Goal: Task Accomplishment & Management: Manage account settings

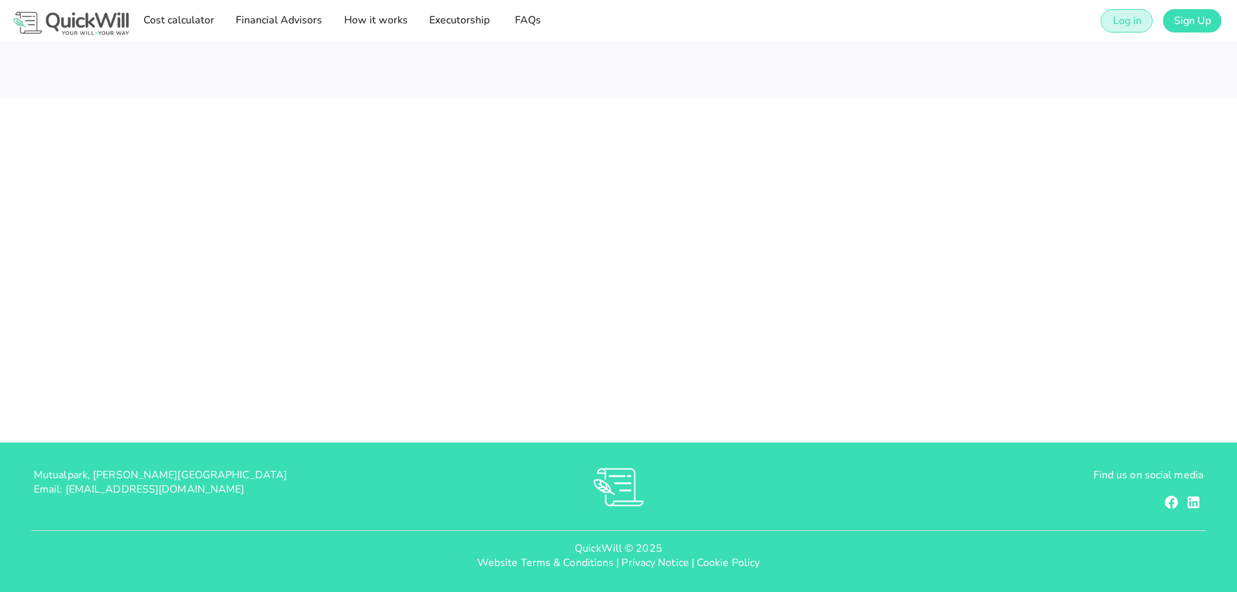
click at [1122, 16] on span "Log in" at bounding box center [1126, 21] width 29 height 14
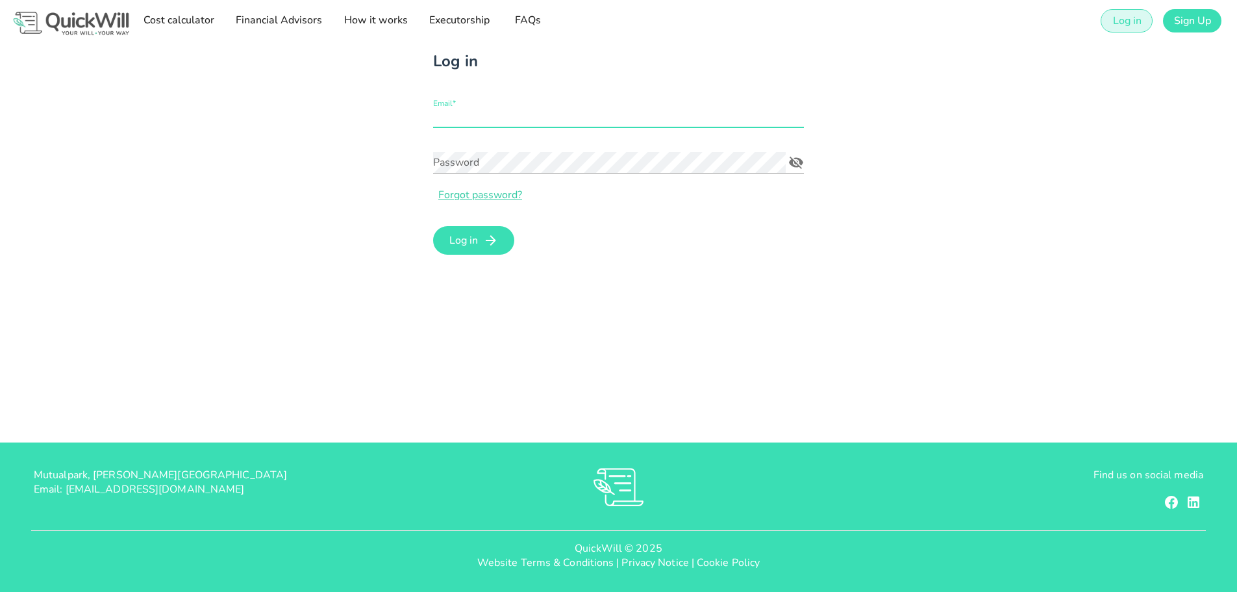
click at [518, 118] on input "Email*" at bounding box center [618, 117] width 371 height 21
type input "[PERSON_NAME][EMAIL_ADDRESS][DOMAIN_NAME]"
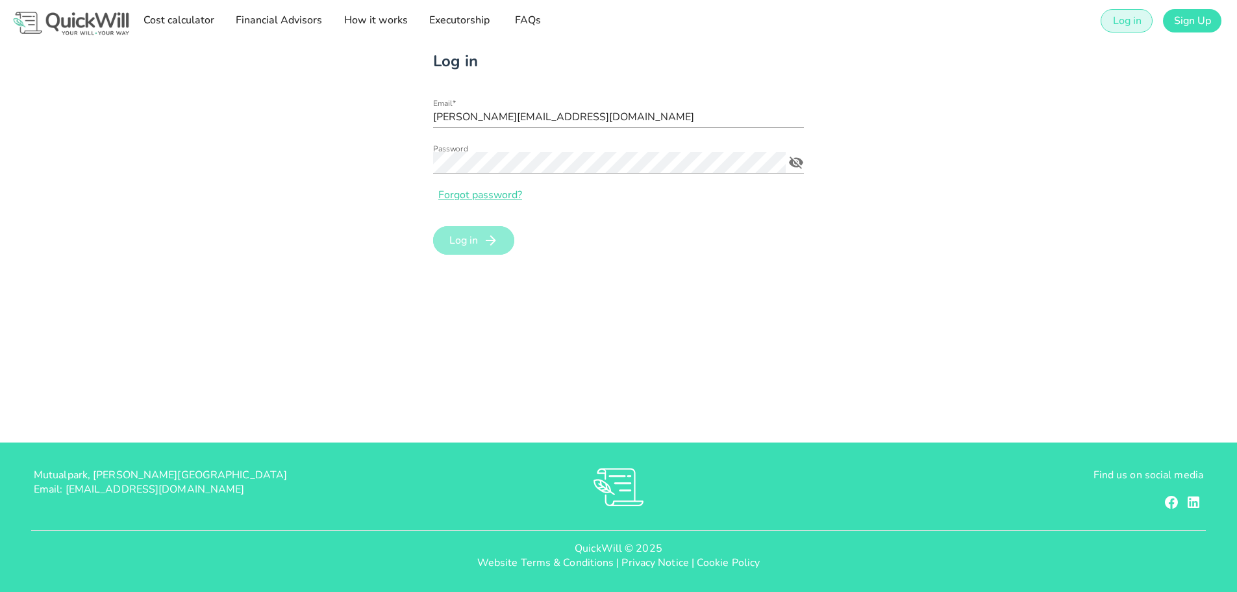
click at [452, 236] on span "Log in" at bounding box center [463, 240] width 29 height 14
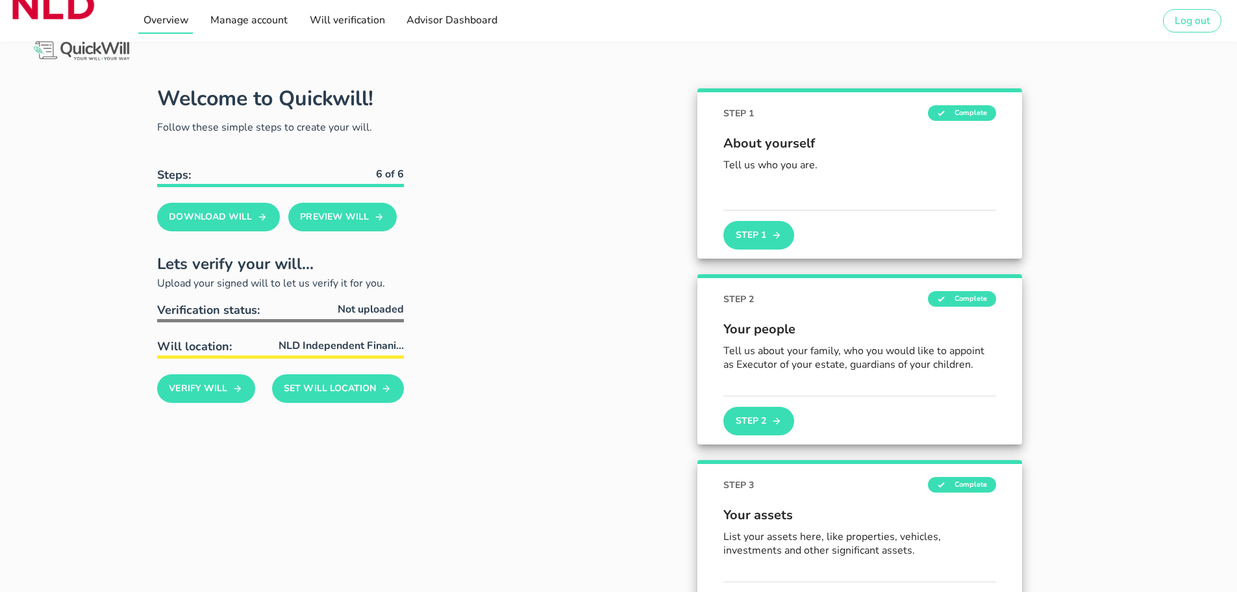
click at [156, 17] on span "Overview" at bounding box center [165, 20] width 46 height 14
click at [451, 22] on span "Advisor Dashboard" at bounding box center [452, 20] width 92 height 14
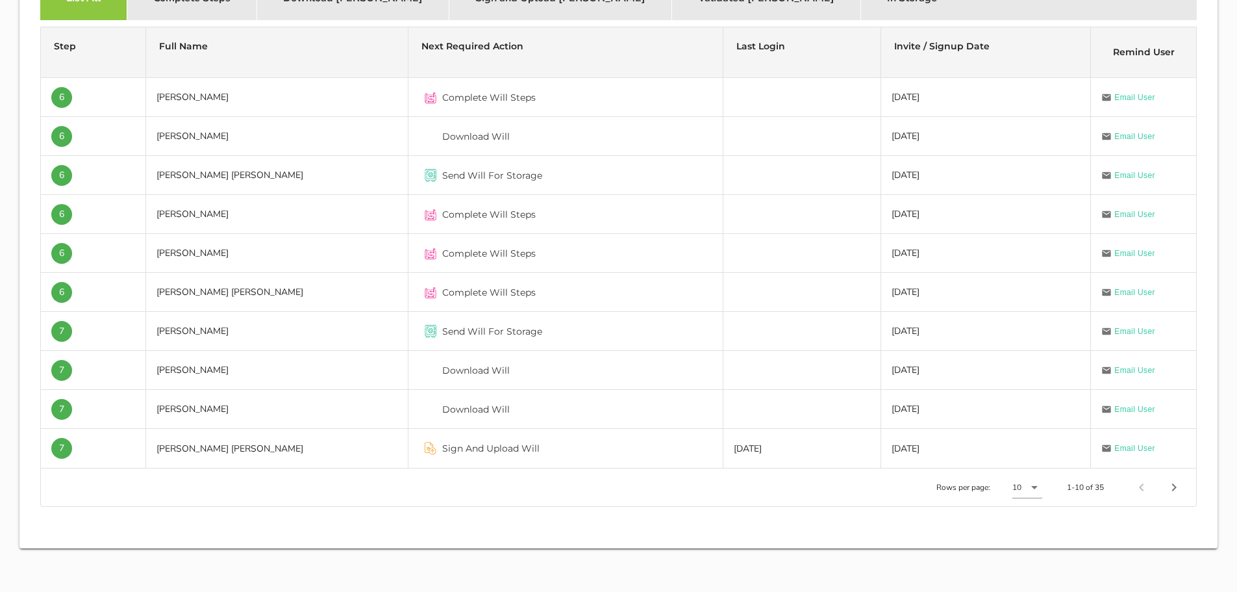
scroll to position [453, 0]
click at [1034, 488] on icon at bounding box center [1034, 486] width 6 height 3
click at [1025, 530] on div "100" at bounding box center [1031, 531] width 19 height 12
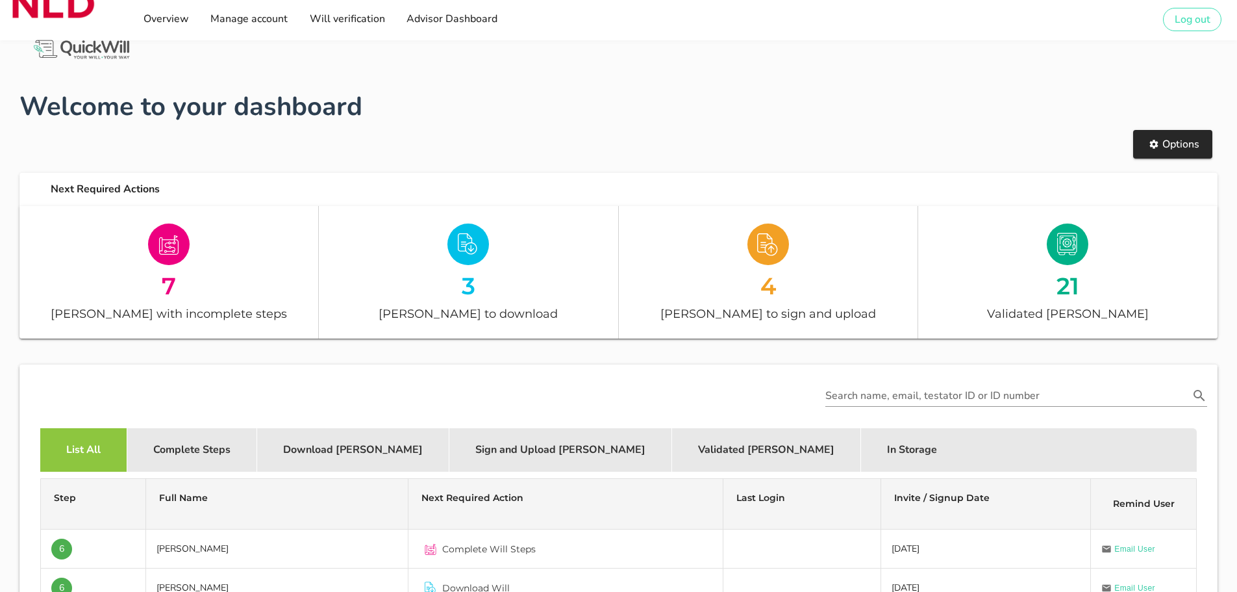
scroll to position [0, 0]
click at [636, 156] on div "Options" at bounding box center [619, 145] width 1214 height 52
click at [557, 94] on h1 "Welcome to your dashboard" at bounding box center [618, 107] width 1198 height 39
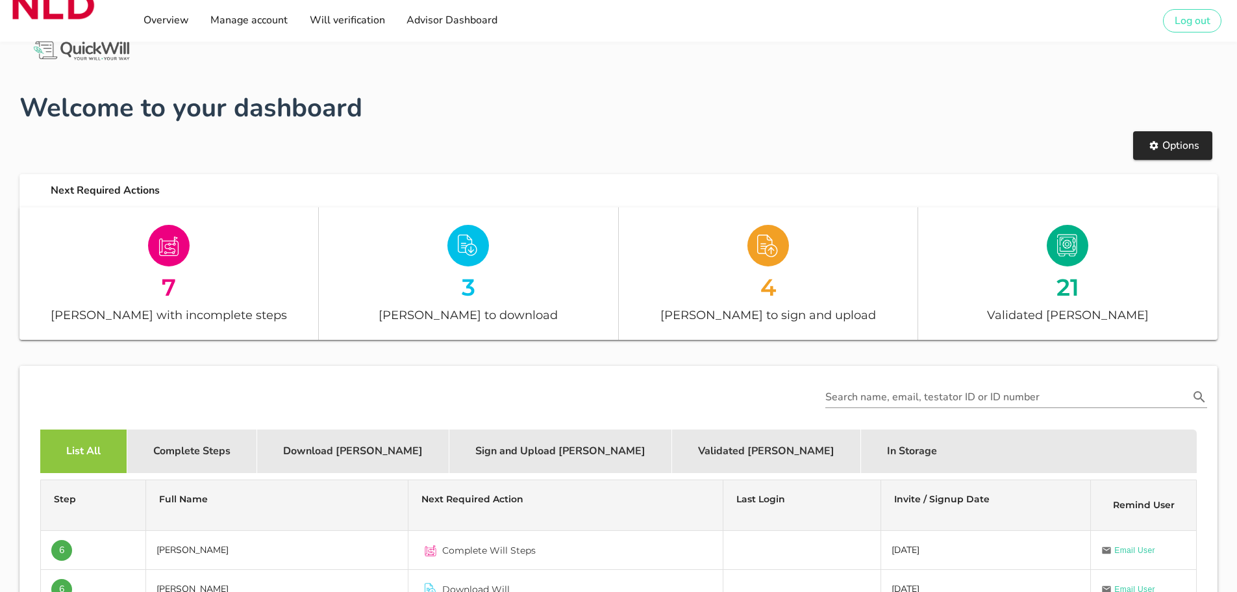
click at [457, 132] on div "Options" at bounding box center [619, 145] width 1214 height 52
drag, startPoint x: 10, startPoint y: 105, endPoint x: 527, endPoint y: 108, distance: 516.3
click at [527, 107] on h1 "Welcome to your dashboard" at bounding box center [618, 107] width 1198 height 39
drag, startPoint x: 584, startPoint y: 112, endPoint x: 0, endPoint y: 3, distance: 594.6
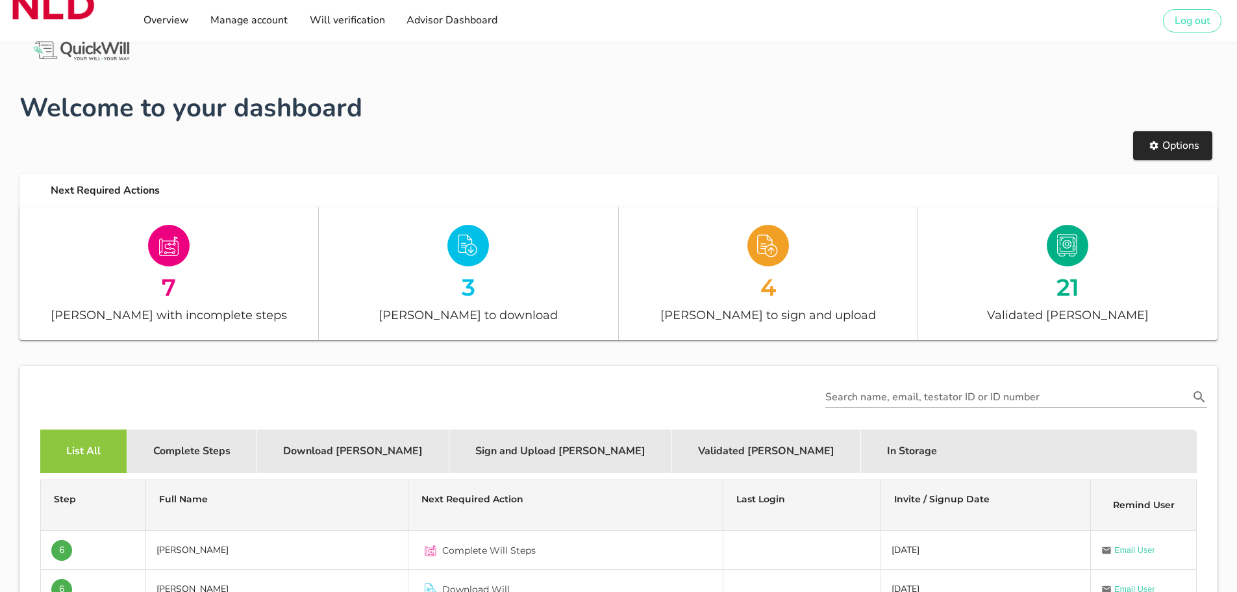
click at [567, 95] on h1 "Welcome to your dashboard" at bounding box center [618, 107] width 1198 height 39
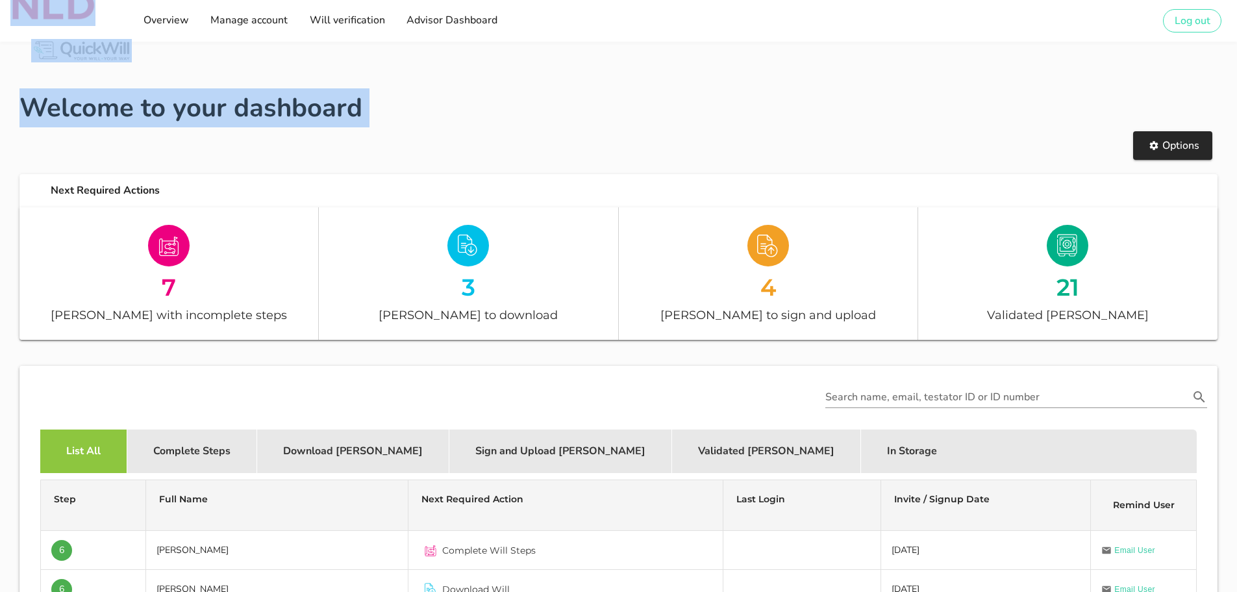
drag, startPoint x: 476, startPoint y: 129, endPoint x: 22, endPoint y: 8, distance: 469.6
click at [554, 123] on div "Options" at bounding box center [619, 145] width 1214 height 52
drag, startPoint x: 509, startPoint y: 129, endPoint x: 25, endPoint y: 7, distance: 498.4
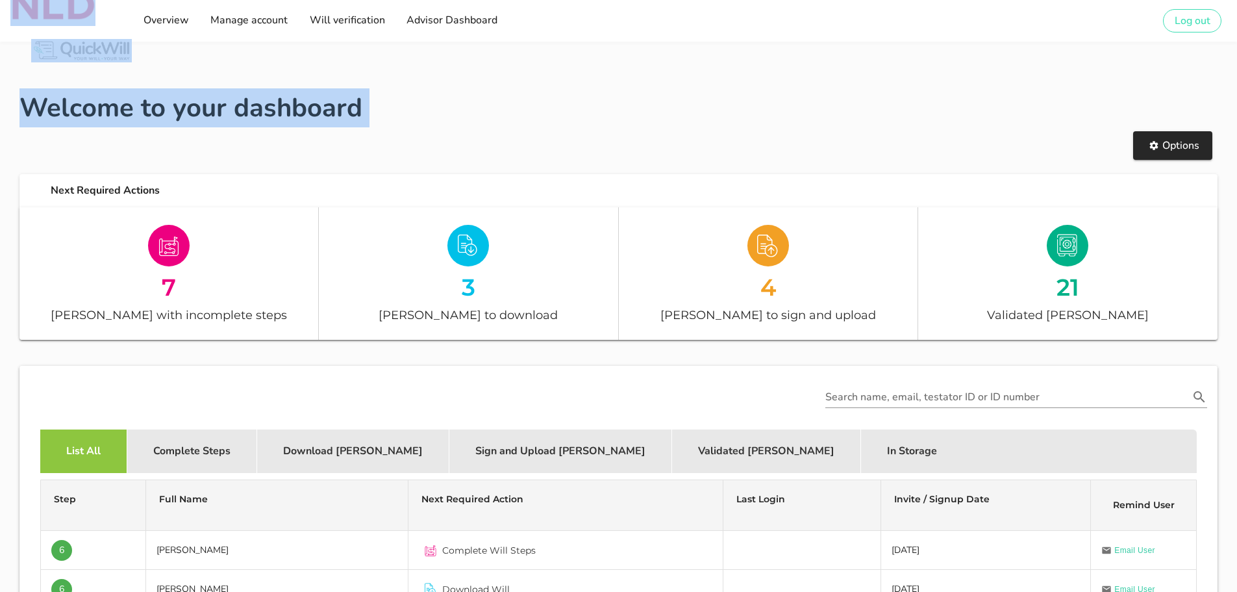
click at [514, 122] on div "Options" at bounding box center [619, 145] width 1214 height 52
drag, startPoint x: 526, startPoint y: 120, endPoint x: 40, endPoint y: 1, distance: 500.7
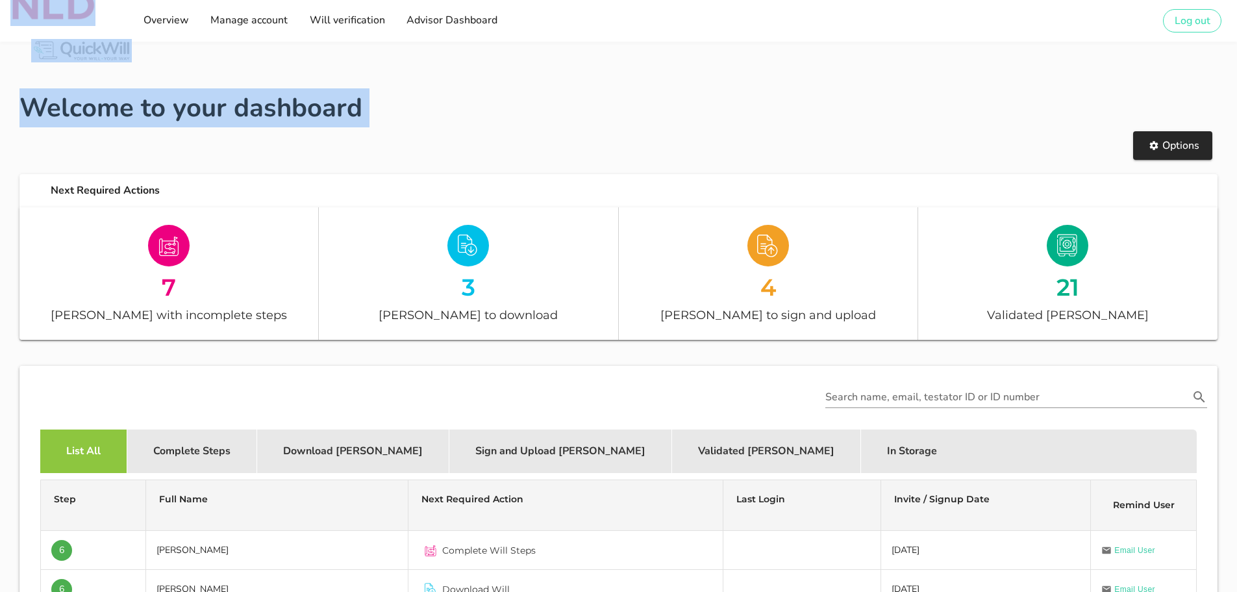
drag, startPoint x: 536, startPoint y: 136, endPoint x: -38, endPoint y: -6, distance: 591.9
click at [516, 93] on h1 "Welcome to your dashboard" at bounding box center [618, 107] width 1198 height 39
drag, startPoint x: 3, startPoint y: 8, endPoint x: 572, endPoint y: 144, distance: 584.7
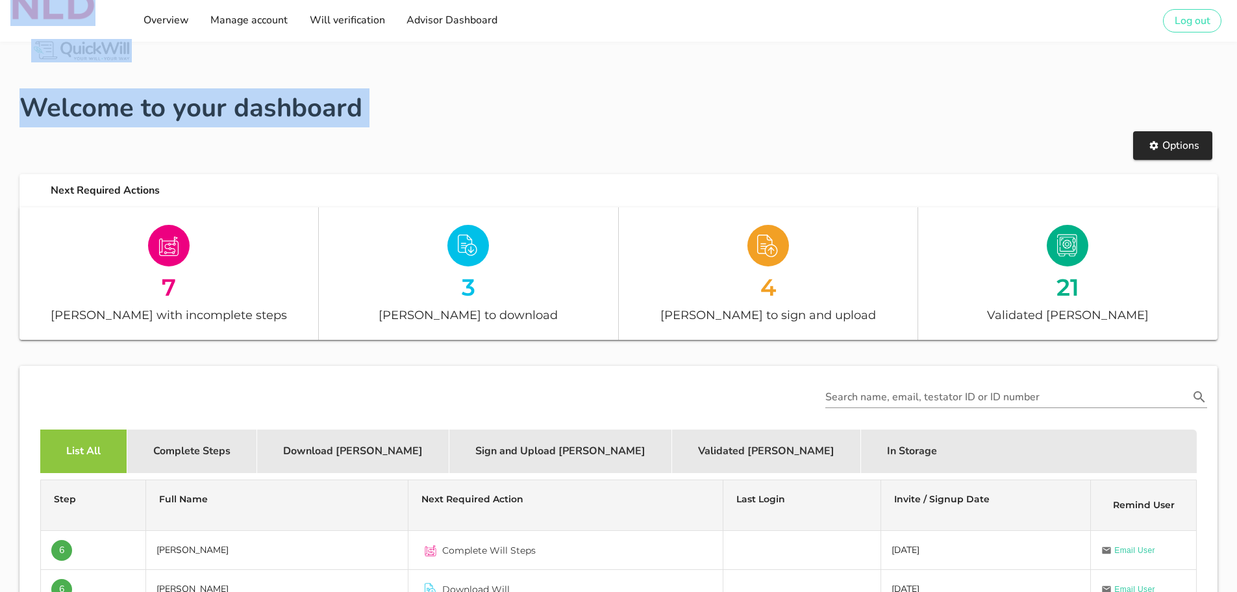
click at [572, 144] on div "Options" at bounding box center [619, 145] width 1214 height 52
drag, startPoint x: 755, startPoint y: 157, endPoint x: -16, endPoint y: -1, distance: 786.9
click at [535, 104] on h1 "Welcome to your dashboard" at bounding box center [618, 107] width 1198 height 39
